Goal: Task Accomplishment & Management: Complete application form

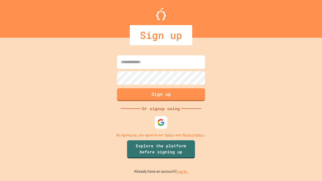
click at [183, 172] on link "Log in." at bounding box center [183, 171] width 12 height 5
